Goal: Find specific page/section: Find specific page/section

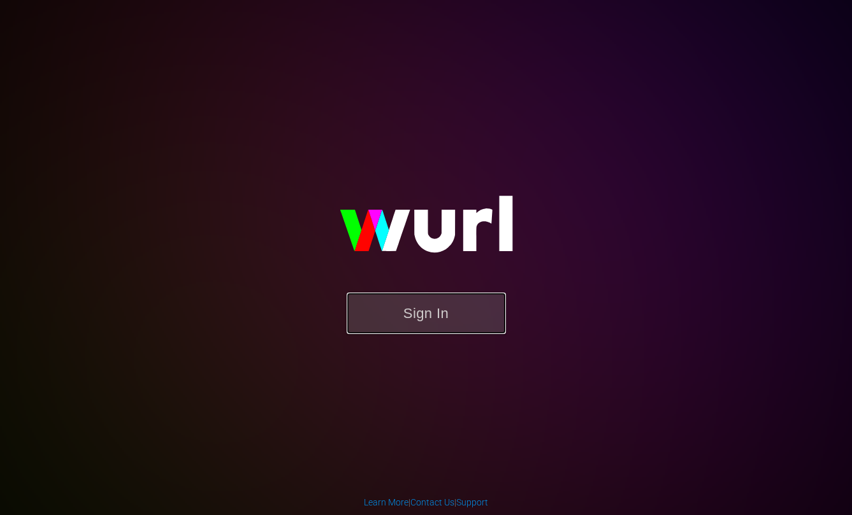
click at [438, 315] on button "Sign In" at bounding box center [426, 312] width 159 height 41
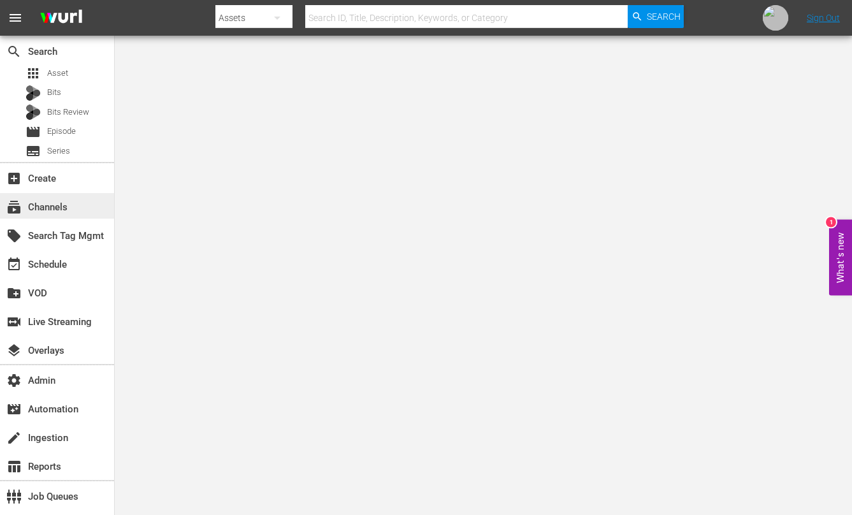
click at [59, 211] on div "subscriptions Channels" at bounding box center [35, 204] width 71 height 11
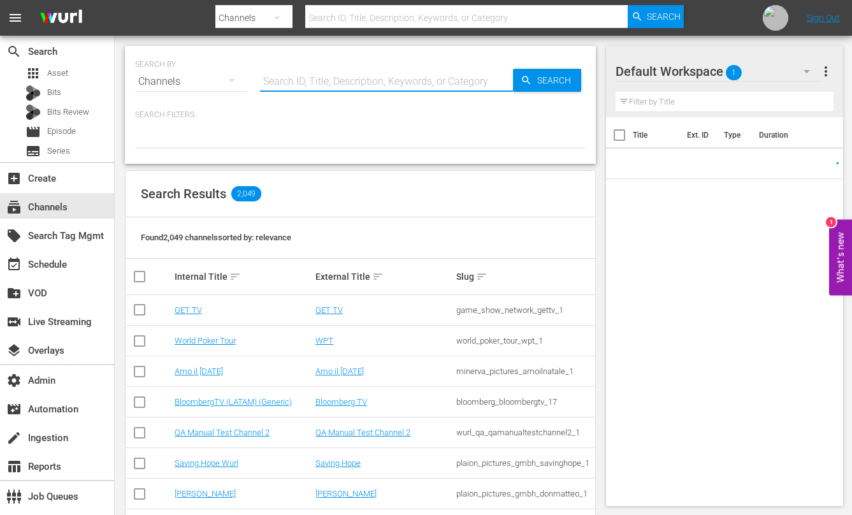
click at [389, 83] on input "text" at bounding box center [386, 81] width 253 height 31
type input "60 days"
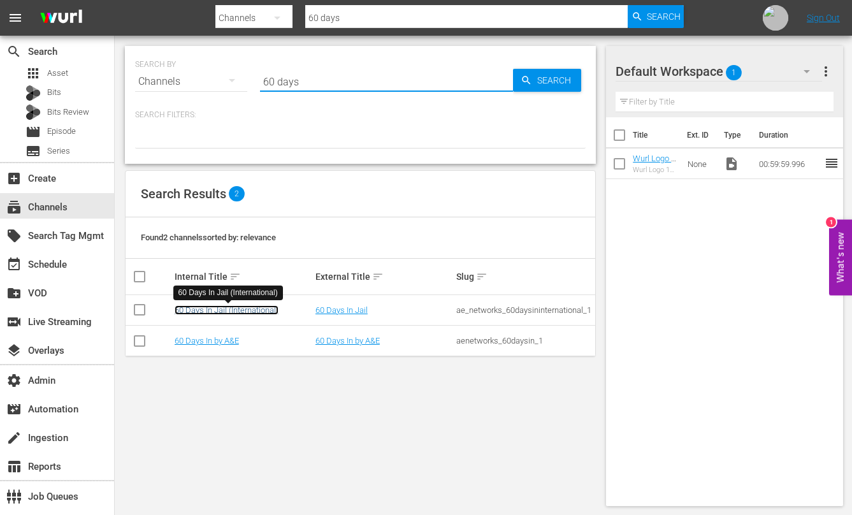
click at [240, 308] on link "60 Days In Jail (International)" at bounding box center [227, 310] width 104 height 10
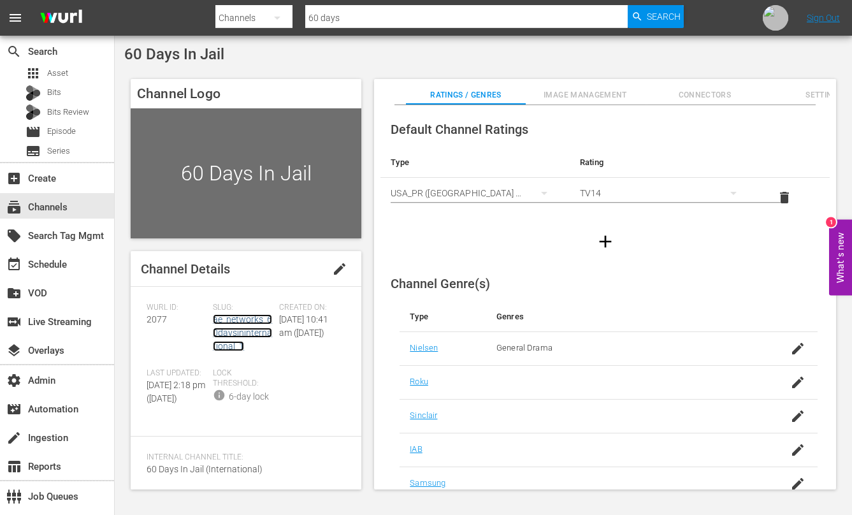
click at [237, 322] on link "ae_networks_60daysininternational_1" at bounding box center [242, 332] width 59 height 37
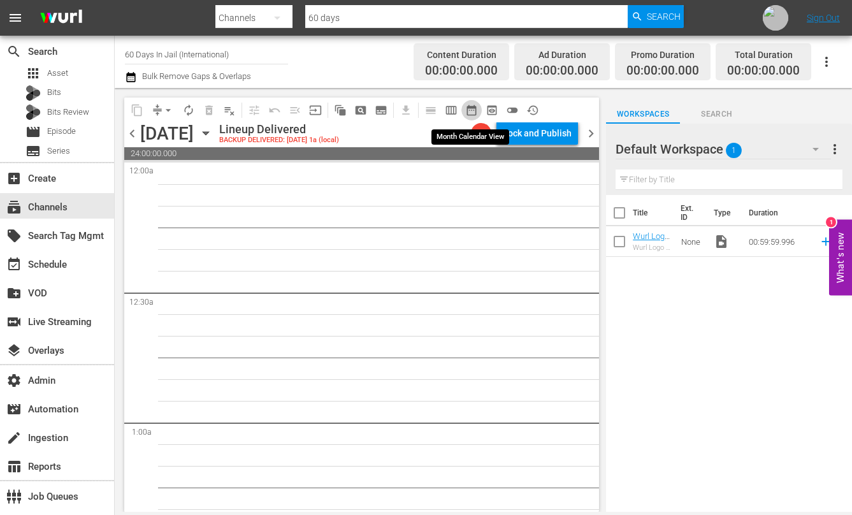
click at [474, 109] on span "date_range_outlined" at bounding box center [471, 110] width 13 height 13
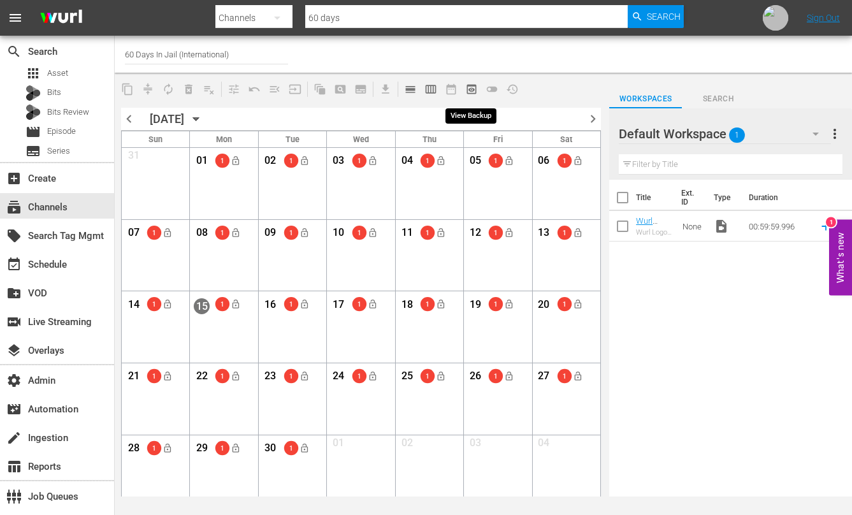
click at [471, 93] on span "preview_outlined" at bounding box center [471, 89] width 13 height 13
